Goal: Task Accomplishment & Management: Manage account settings

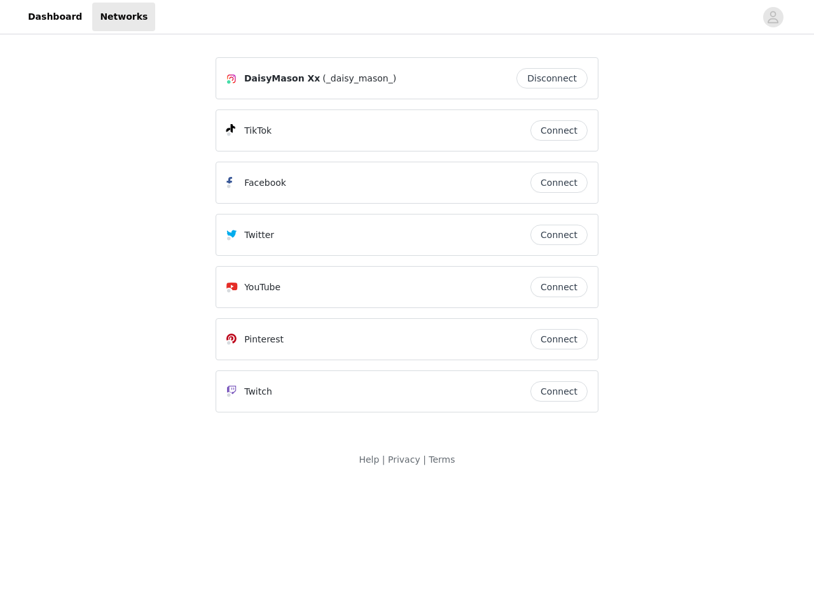
click at [407, 241] on div "Twitter" at bounding box center [379, 234] width 304 height 15
click at [407, 17] on div at bounding box center [455, 17] width 601 height 29
click at [774, 17] on icon "avatar" at bounding box center [773, 17] width 12 height 20
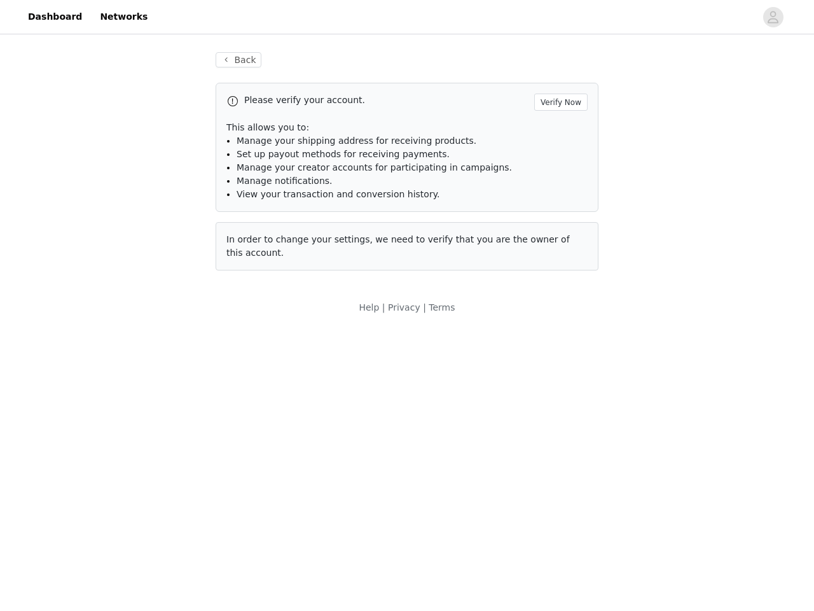
click at [559, 130] on p "This allows you to:" at bounding box center [407, 127] width 361 height 13
click at [559, 183] on li "Manage notifications." at bounding box center [412, 180] width 351 height 13
click at [559, 235] on span "In order to change your settings, we need to verify that you are the owner of t…" at bounding box center [399, 246] width 344 height 24
click at [559, 287] on div "Back Please verify your account. Verify Now This allows you to: Manage your shi…" at bounding box center [407, 169] width 414 height 264
click at [559, 339] on body "Dashboard Networks Back Please verify your account. Verify Now This allows you …" at bounding box center [407, 305] width 814 height 611
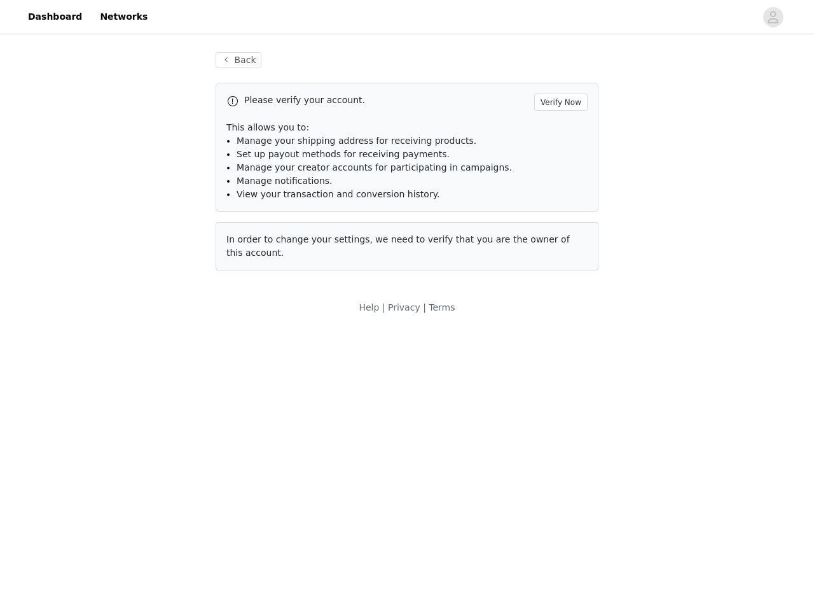
click at [559, 391] on body "Dashboard Networks Back Please verify your account. Verify Now This allows you …" at bounding box center [407, 305] width 814 height 611
